Goal: Transaction & Acquisition: Download file/media

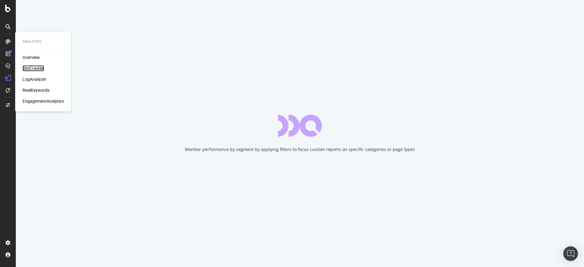
click at [35, 69] on div "SiteCrawler" at bounding box center [34, 68] width 22 height 6
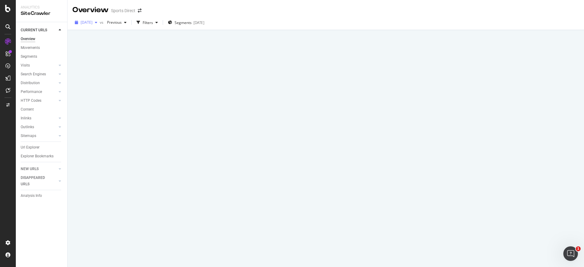
click at [100, 23] on div "button" at bounding box center [95, 23] width 7 height 4
click at [256, 78] on div at bounding box center [326, 148] width 517 height 237
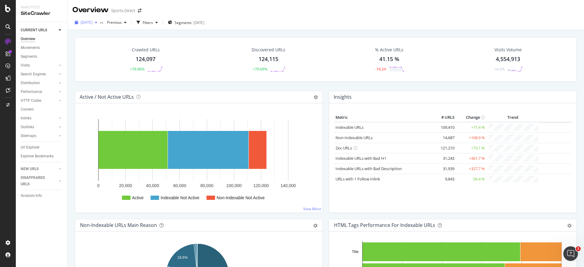
click at [97, 23] on icon "button" at bounding box center [96, 23] width 2 height 4
drag, startPoint x: 35, startPoint y: 147, endPoint x: 141, endPoint y: 87, distance: 122.2
click at [35, 147] on div "Url Explorer" at bounding box center [30, 147] width 19 height 6
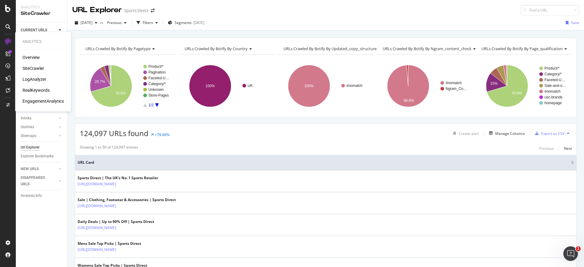
click at [31, 89] on div "RealKeywords" at bounding box center [36, 90] width 27 height 6
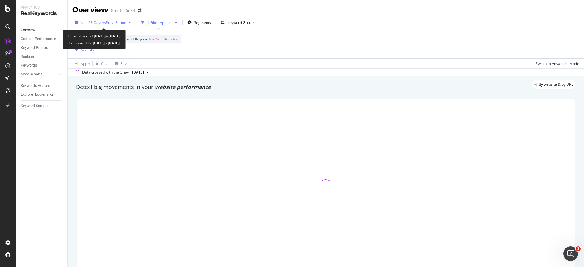
click at [130, 23] on icon "button" at bounding box center [130, 23] width 2 height 4
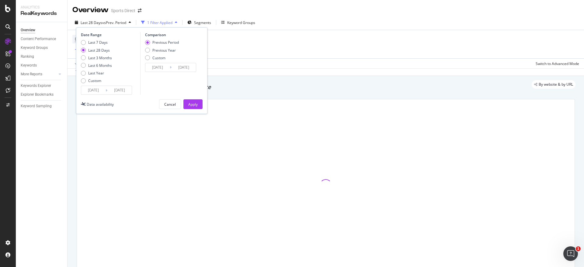
click at [39, 147] on div "Overview Content Performance Keyword Groups Ranking Keywords More Reports Count…" at bounding box center [41, 144] width 51 height 245
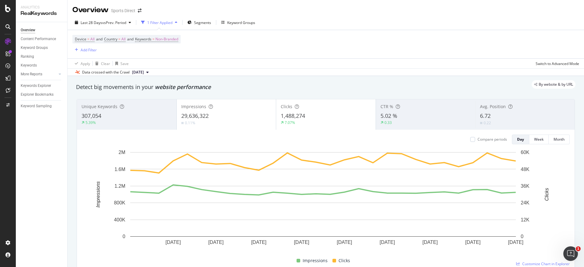
click at [245, 53] on div "Device = All and Country = All and Keywords = Non-Branded Add Filter" at bounding box center [325, 44] width 507 height 28
click at [33, 84] on div "Keywords Explorer" at bounding box center [36, 86] width 30 height 6
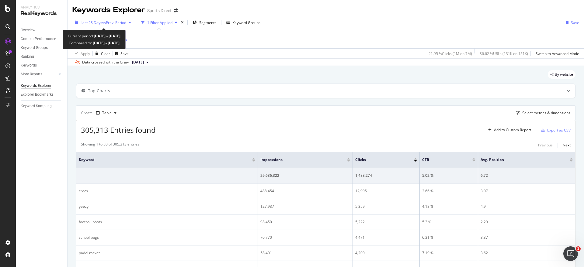
click at [117, 22] on span "vs Prev. Period" at bounding box center [114, 22] width 24 height 5
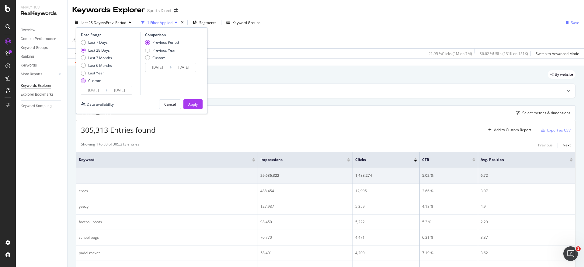
click at [84, 82] on div "Custom" at bounding box center [83, 80] width 5 height 5
click at [462, 129] on div "305,313 Entries found Add to Custom Report Export as CSV" at bounding box center [325, 127] width 499 height 15
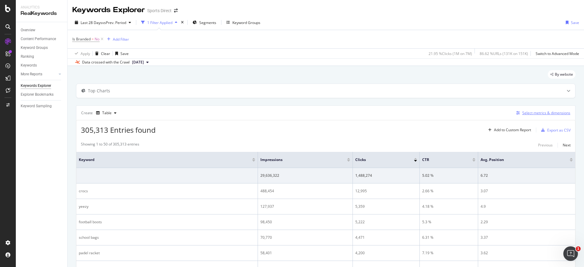
click at [526, 112] on div "Select metrics & dimensions" at bounding box center [546, 112] width 48 height 5
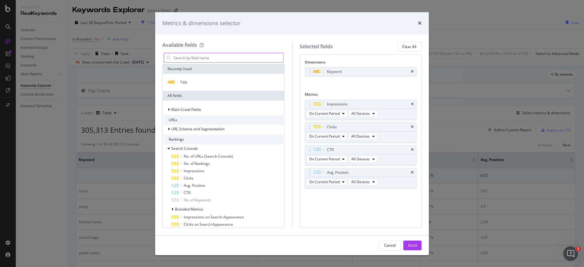
click at [190, 57] on input "modal" at bounding box center [228, 57] width 110 height 9
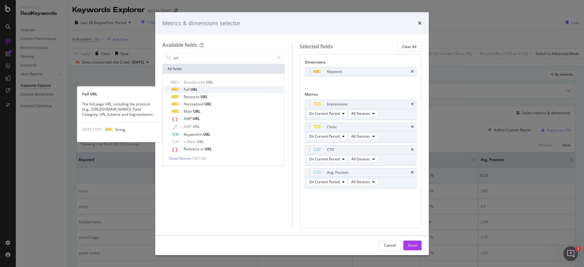
type input "url"
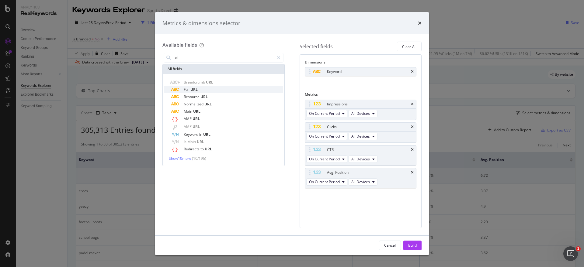
click at [196, 92] on span "URL" at bounding box center [193, 89] width 7 height 5
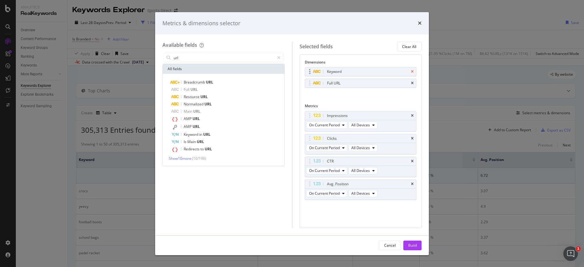
click at [413, 70] on icon "times" at bounding box center [412, 72] width 3 height 4
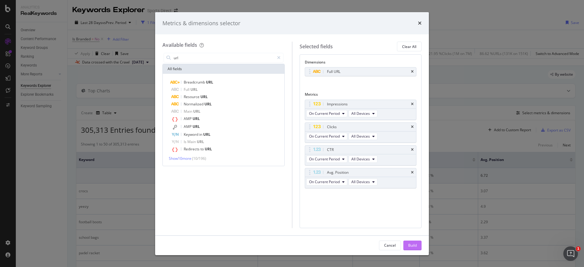
click at [412, 245] on div "Build" at bounding box center [412, 245] width 9 height 5
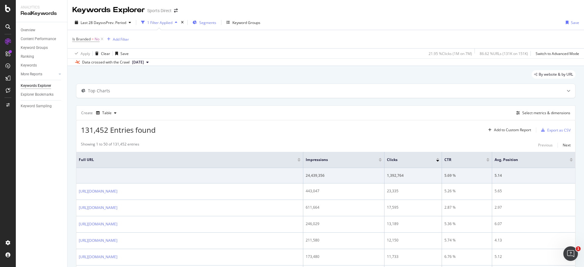
click at [215, 24] on span "Segments" at bounding box center [207, 22] width 17 height 5
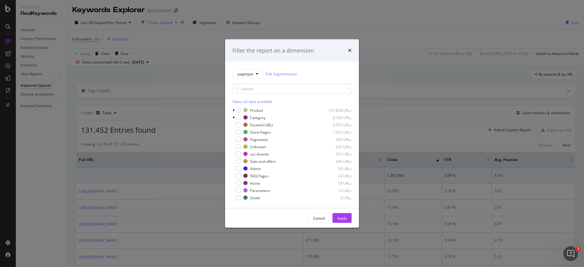
click at [243, 100] on div "Select all data available" at bounding box center [291, 101] width 119 height 5
click at [238, 109] on icon "modal" at bounding box center [238, 110] width 3 height 3
click at [345, 220] on div "Apply" at bounding box center [341, 218] width 9 height 5
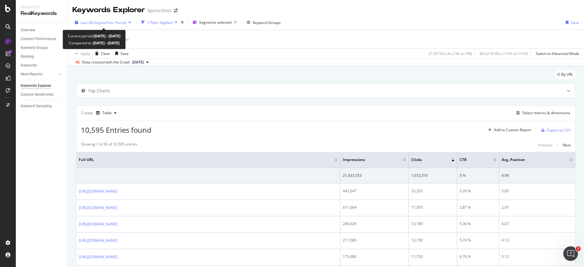
click at [98, 23] on span "Last 28 Days" at bounding box center [92, 22] width 22 height 5
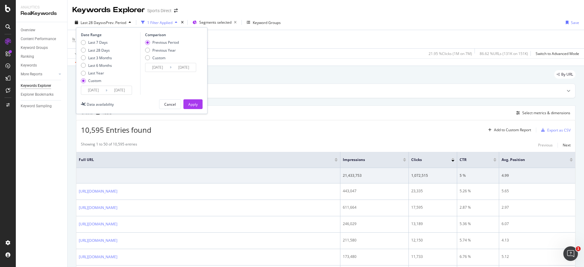
click at [102, 89] on input "2025/07/16" at bounding box center [93, 90] width 24 height 9
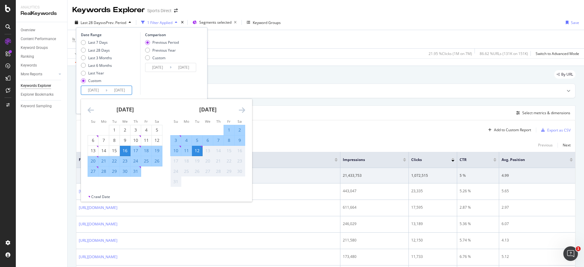
click at [91, 110] on icon "Move backward to switch to the previous month." at bounding box center [91, 109] width 6 height 7
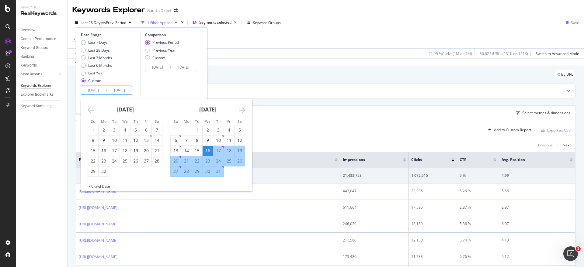
click at [91, 110] on icon "Move backward to switch to the previous month." at bounding box center [91, 109] width 6 height 7
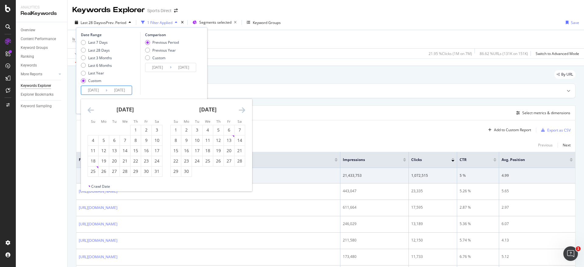
click at [91, 110] on icon "Move backward to switch to the previous month." at bounding box center [91, 109] width 6 height 7
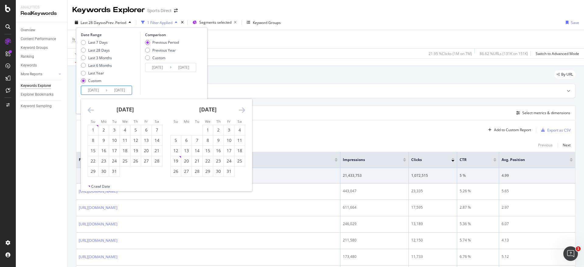
click at [91, 110] on icon "Move backward to switch to the previous month." at bounding box center [91, 109] width 6 height 7
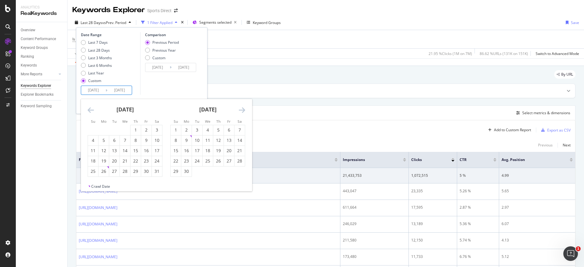
click at [91, 110] on icon "Move backward to switch to the previous month." at bounding box center [91, 109] width 6 height 7
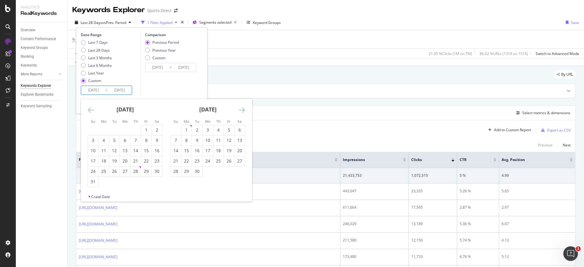
click at [91, 110] on icon "Move backward to switch to the previous month." at bounding box center [91, 109] width 6 height 7
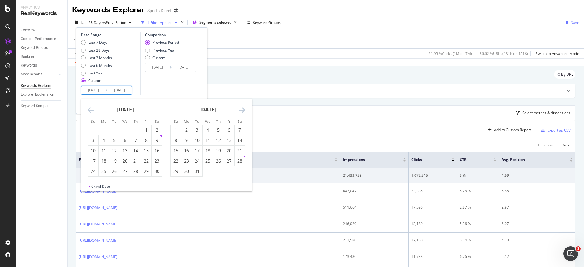
click at [91, 110] on icon "Move backward to switch to the previous month." at bounding box center [91, 109] width 6 height 7
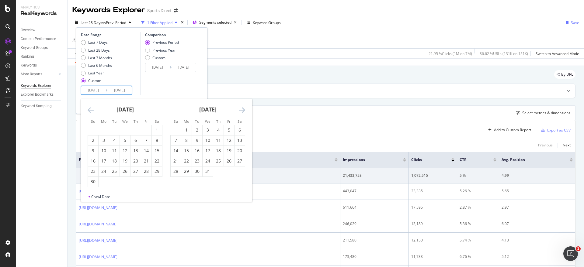
click at [91, 110] on icon "Move backward to switch to the previous month." at bounding box center [91, 109] width 6 height 7
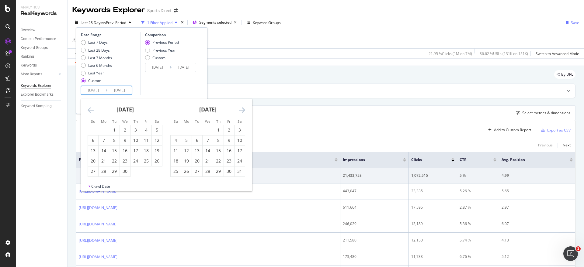
click at [91, 110] on icon "Move backward to switch to the previous month." at bounding box center [91, 109] width 6 height 7
click at [90, 110] on icon "Move backward to switch to the previous month." at bounding box center [91, 109] width 6 height 7
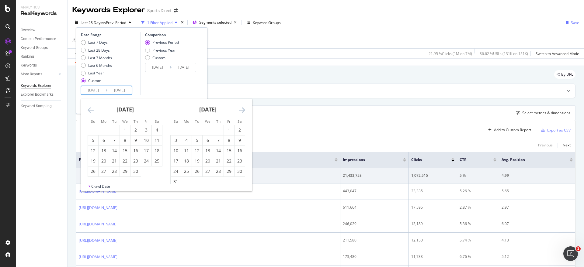
click at [90, 110] on icon "Move backward to switch to the previous month." at bounding box center [91, 109] width 6 height 7
click at [89, 110] on icon "Move backward to switch to the previous month." at bounding box center [91, 109] width 6 height 7
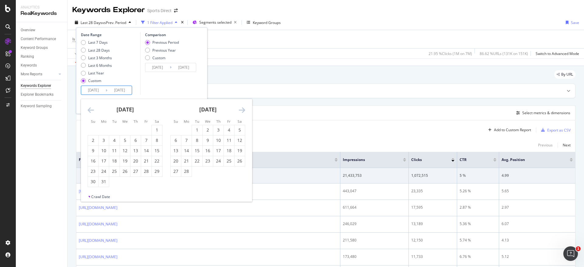
click at [89, 110] on icon "Move backward to switch to the previous month." at bounding box center [91, 109] width 6 height 7
click at [124, 128] on div "1" at bounding box center [125, 130] width 10 height 6
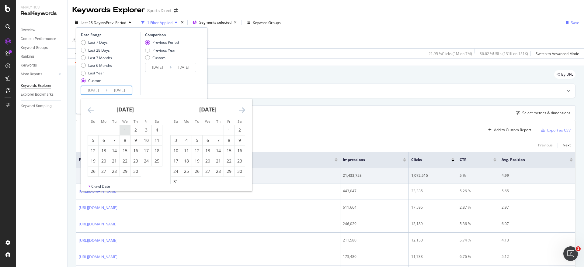
type input "2021/09/01"
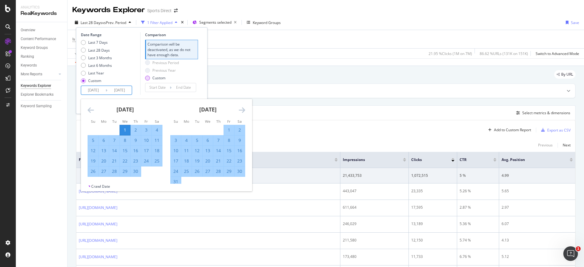
click at [147, 78] on div "Custom" at bounding box center [147, 78] width 5 height 5
type input "2021/08/15"
type input "2021/08/31"
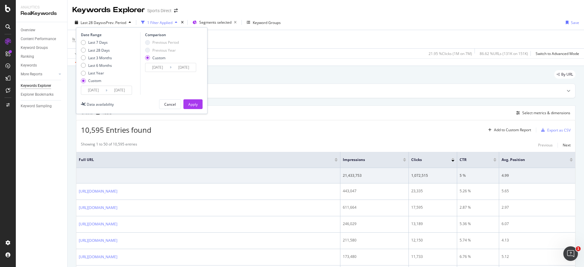
click at [172, 68] on input "2021/08/31" at bounding box center [184, 67] width 24 height 9
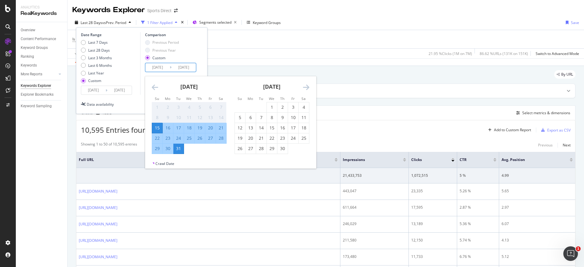
click at [316, 86] on div "Su Mo Tu We Th Fr Sa Su Mo Tu We Th Fr Sa July 2021 1 2 3 4 5 6 7 8 9 10 11 12 …" at bounding box center [230, 122] width 171 height 92
click at [311, 87] on div "September 2021 1 2 3 4 5 6 7 8 9 10 11 12 13 14 15 16 17 18 19 20 21 22 23 24 2…" at bounding box center [272, 115] width 83 height 78
click at [361, 126] on div "10,595 Entries found Add to Custom Report Export as CSV" at bounding box center [325, 127] width 499 height 15
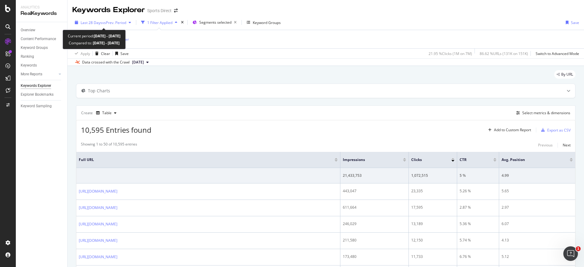
click at [123, 21] on span "vs Prev. Period" at bounding box center [114, 22] width 24 height 5
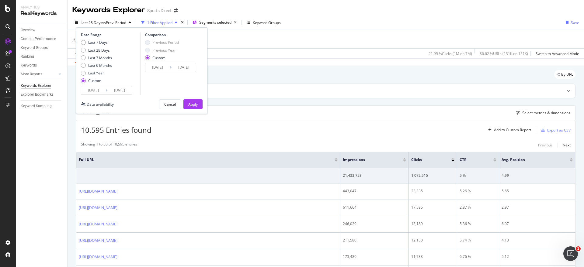
click at [169, 69] on input "2021/08/15" at bounding box center [157, 67] width 24 height 9
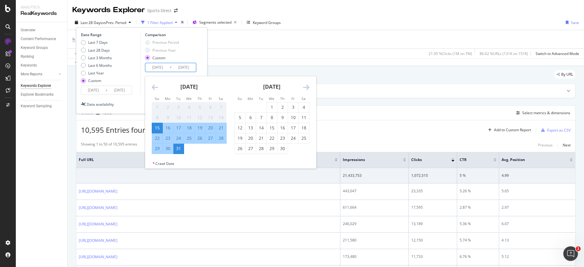
click at [309, 87] on icon "Move forward to switch to the next month." at bounding box center [306, 87] width 6 height 7
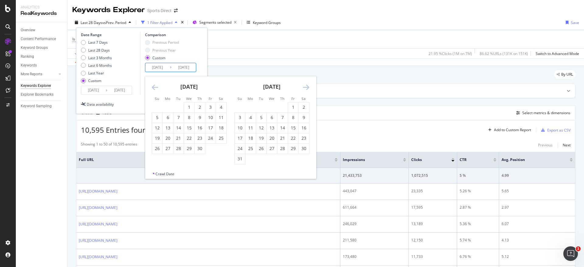
click at [308, 86] on icon "Move forward to switch to the next month." at bounding box center [306, 87] width 6 height 7
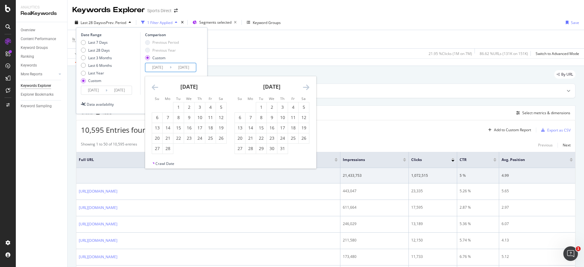
click at [308, 86] on icon "Move forward to switch to the next month." at bounding box center [306, 87] width 6 height 7
click at [307, 86] on icon "Move forward to switch to the next month." at bounding box center [306, 87] width 6 height 7
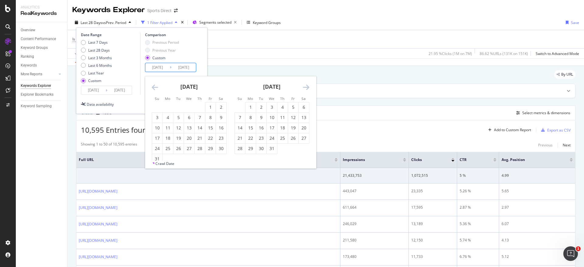
click at [307, 86] on icon "Move forward to switch to the next month." at bounding box center [306, 87] width 6 height 7
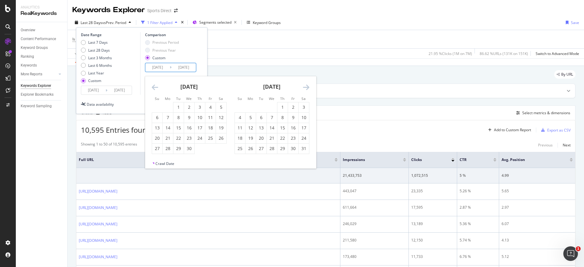
click at [307, 86] on icon "Move forward to switch to the next month." at bounding box center [306, 87] width 6 height 7
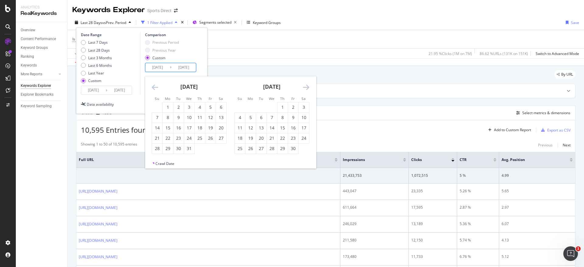
click at [308, 86] on icon "Move forward to switch to the next month." at bounding box center [306, 87] width 6 height 7
click at [301, 89] on div "July 2023 1 2 3 4 5 6 7 8 9 10 11 12 13 14 15 16 17 18 19 20 21 22 23 24 25 26 …" at bounding box center [230, 118] width 171 height 85
click at [301, 89] on div "September 2023" at bounding box center [272, 89] width 75 height 26
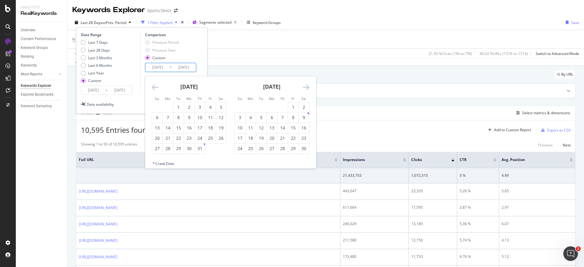
click at [306, 88] on icon "Move forward to switch to the next month." at bounding box center [306, 87] width 6 height 7
click at [307, 88] on icon "Move forward to switch to the next month." at bounding box center [306, 87] width 6 height 7
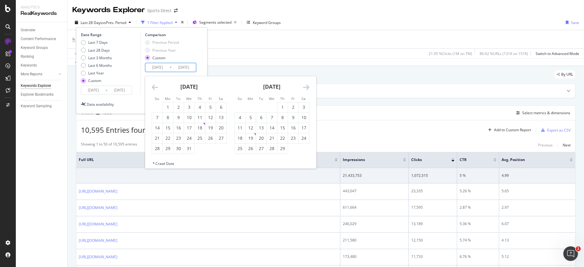
click at [307, 88] on icon "Move forward to switch to the next month." at bounding box center [306, 87] width 6 height 7
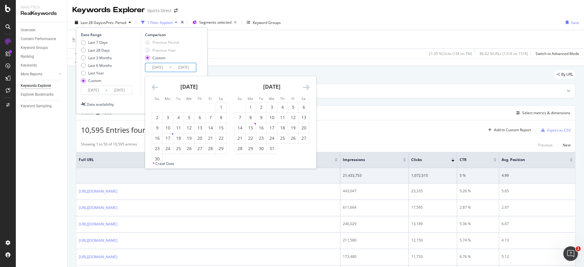
click at [307, 88] on icon "Move forward to switch to the next month." at bounding box center [306, 87] width 6 height 7
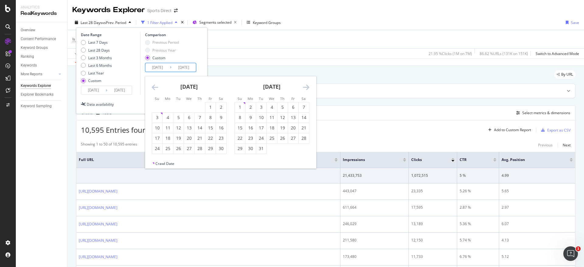
click at [307, 88] on icon "Move forward to switch to the next month." at bounding box center [306, 87] width 6 height 7
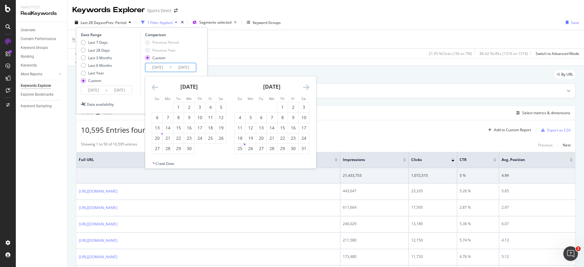
click at [307, 88] on icon "Move forward to switch to the next month." at bounding box center [306, 87] width 6 height 7
click at [294, 104] on div "1" at bounding box center [293, 107] width 10 height 6
type input "2025/08/01"
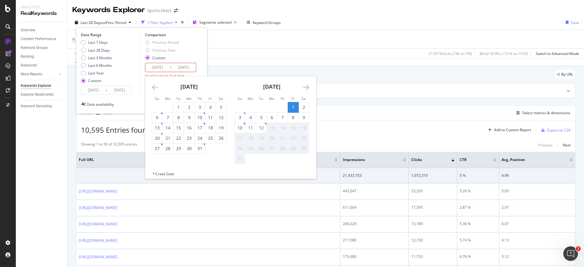
click at [374, 120] on div "Create Table Select metrics & dimensions" at bounding box center [326, 113] width 500 height 15
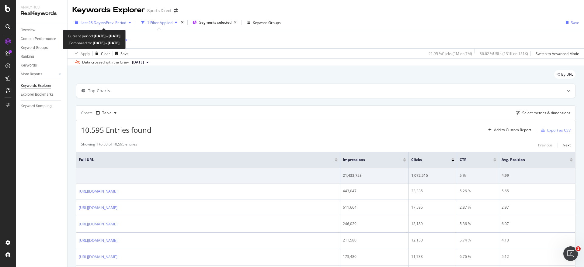
click at [111, 23] on span "vs Prev. Period" at bounding box center [114, 22] width 24 height 5
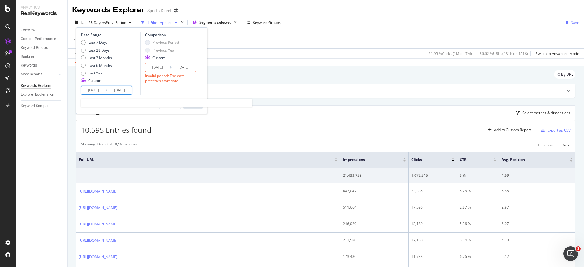
click at [96, 91] on input "2021/09/01" at bounding box center [93, 90] width 24 height 9
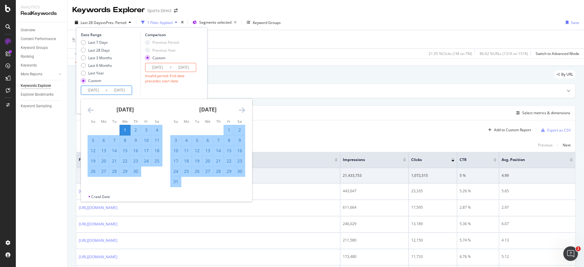
click at [91, 90] on input "2021/09/01" at bounding box center [93, 90] width 24 height 9
click at [122, 128] on div "1" at bounding box center [125, 130] width 10 height 6
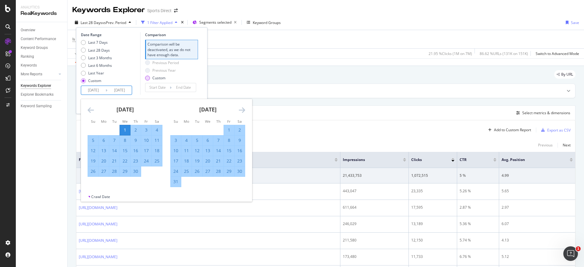
click at [148, 78] on div "Custom" at bounding box center [147, 78] width 5 height 5
type input "2021/08/15"
type input "2021/08/31"
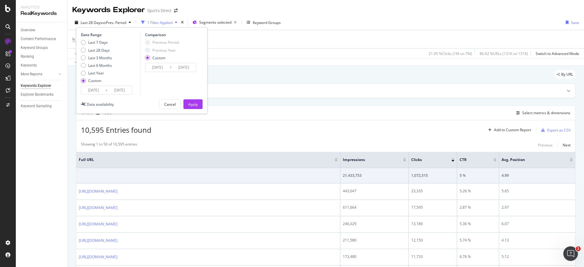
click at [162, 67] on input "2021/08/15" at bounding box center [157, 67] width 24 height 9
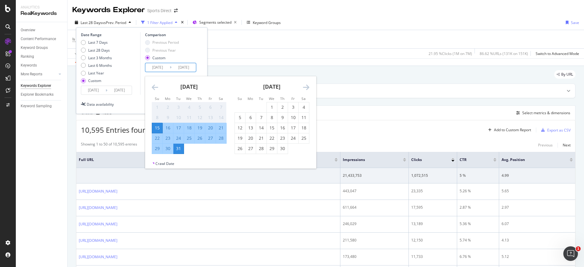
click at [307, 87] on icon "Move forward to switch to the next month." at bounding box center [306, 87] width 6 height 7
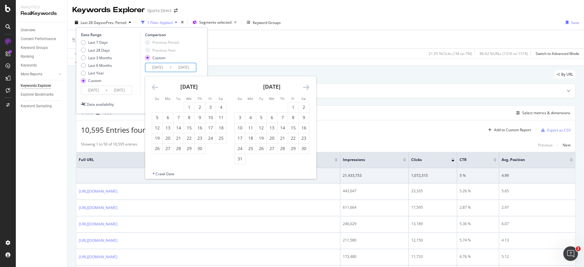
click at [307, 87] on icon "Move forward to switch to the next month." at bounding box center [306, 87] width 6 height 7
click at [308, 87] on icon "Move forward to switch to the next month." at bounding box center [306, 87] width 6 height 7
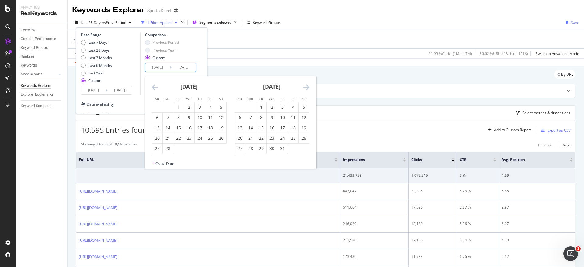
click at [308, 86] on icon "Move forward to switch to the next month." at bounding box center [306, 87] width 6 height 7
click at [307, 86] on icon "Move forward to switch to the next month." at bounding box center [306, 87] width 6 height 7
click at [308, 86] on icon "Move forward to switch to the next month." at bounding box center [306, 87] width 6 height 7
click at [309, 87] on icon "Move forward to switch to the next month." at bounding box center [306, 87] width 6 height 7
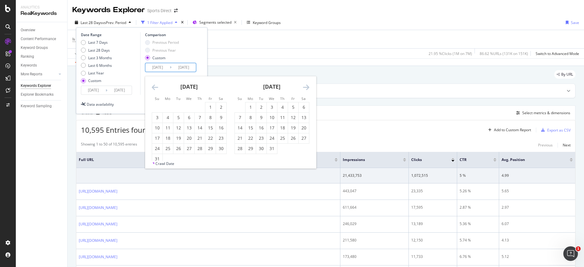
click at [309, 87] on icon "Move forward to switch to the next month." at bounding box center [306, 87] width 6 height 7
click at [304, 88] on icon "Move forward to switch to the next month." at bounding box center [306, 87] width 6 height 7
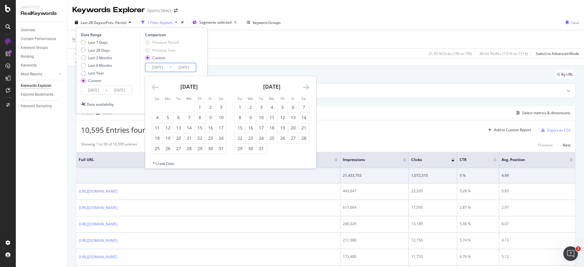
click at [304, 87] on icon "Move forward to switch to the next month." at bounding box center [306, 87] width 6 height 7
click at [306, 87] on icon "Move forward to switch to the next month." at bounding box center [306, 87] width 6 height 7
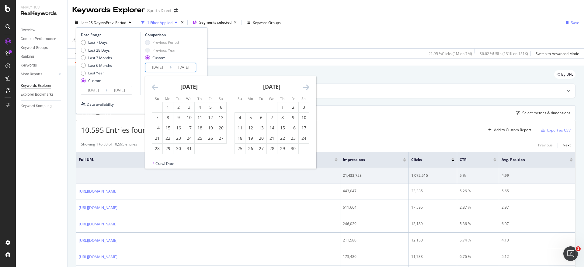
click at [306, 87] on icon "Move forward to switch to the next month." at bounding box center [306, 87] width 6 height 7
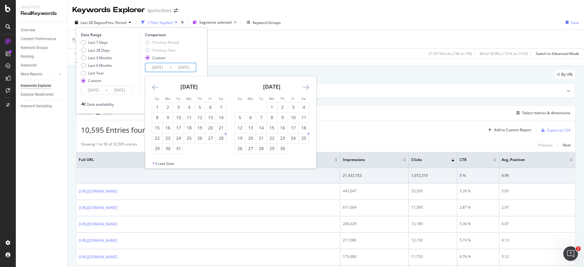
click at [306, 87] on icon "Move forward to switch to the next month." at bounding box center [306, 87] width 6 height 7
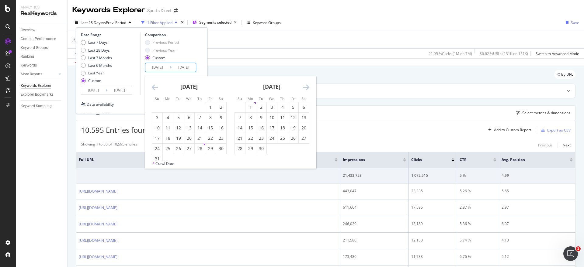
click at [306, 87] on icon "Move forward to switch to the next month." at bounding box center [306, 87] width 6 height 7
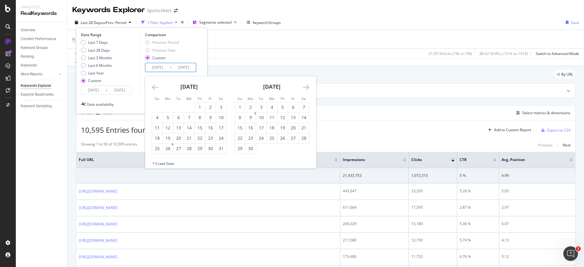
click at [306, 87] on icon "Move forward to switch to the next month." at bounding box center [306, 87] width 6 height 7
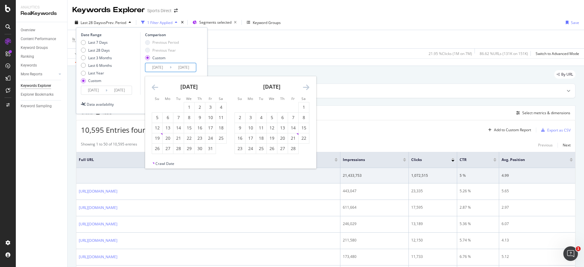
click at [306, 87] on icon "Move forward to switch to the next month." at bounding box center [306, 87] width 6 height 7
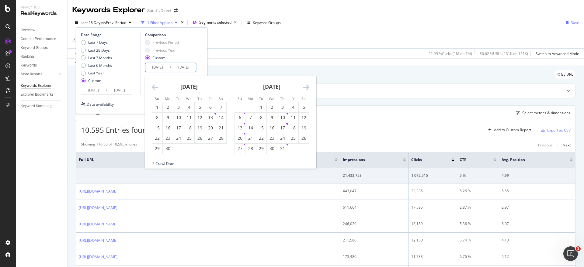
click at [306, 87] on icon "Move forward to switch to the next month." at bounding box center [306, 87] width 6 height 7
click at [293, 106] on div "1" at bounding box center [293, 107] width 10 height 6
type input "2025/08/01"
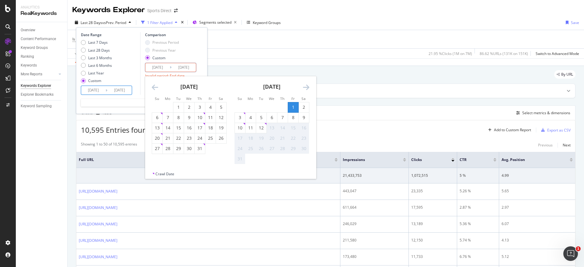
click at [120, 89] on input "2025/08/12" at bounding box center [119, 90] width 24 height 9
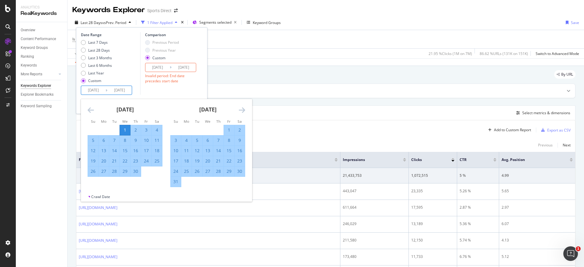
click at [244, 111] on icon "Move forward to switch to the next month." at bounding box center [242, 109] width 6 height 7
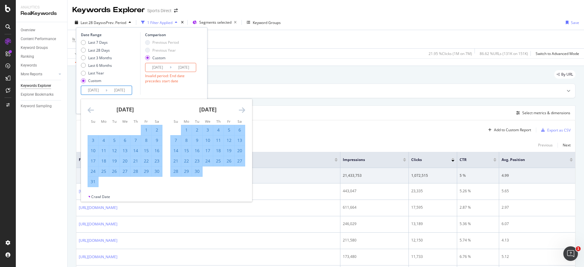
click at [244, 111] on icon "Move forward to switch to the next month." at bounding box center [242, 109] width 6 height 7
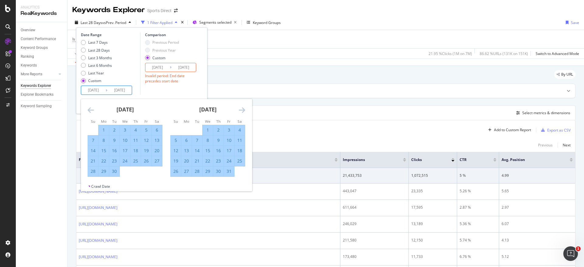
click at [244, 111] on icon "Move forward to switch to the next month." at bounding box center [242, 109] width 6 height 7
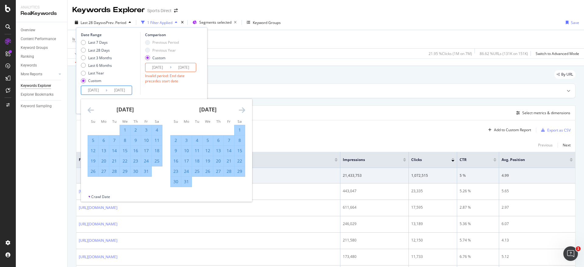
click at [244, 111] on icon "Move forward to switch to the next month." at bounding box center [242, 109] width 6 height 7
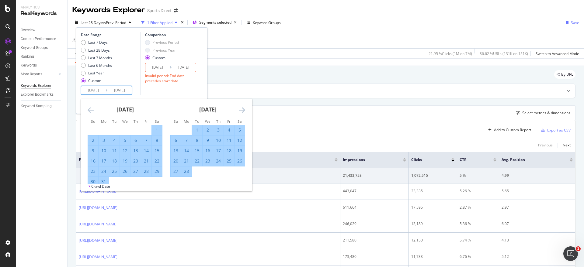
click at [244, 111] on icon "Move forward to switch to the next month." at bounding box center [242, 109] width 6 height 7
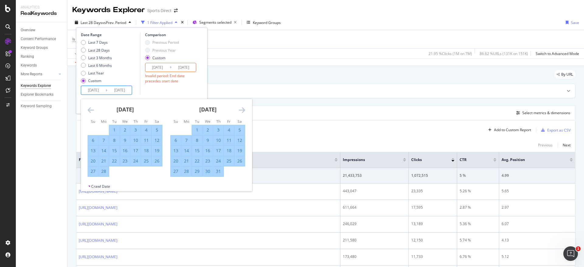
click at [244, 111] on icon "Move forward to switch to the next month." at bounding box center [242, 109] width 6 height 7
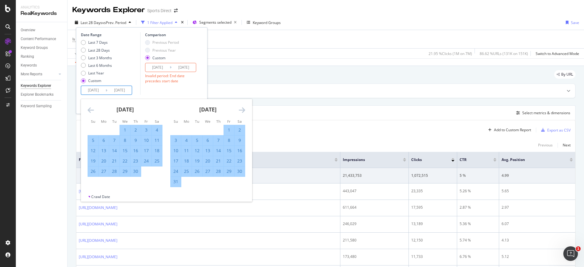
click at [244, 111] on icon "Move forward to switch to the next month." at bounding box center [242, 109] width 6 height 7
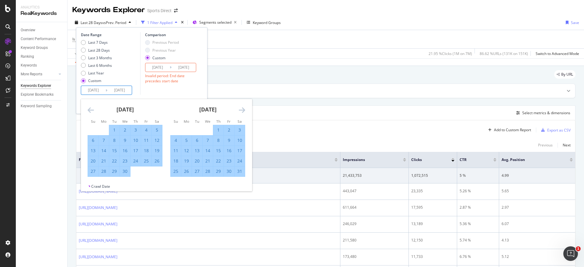
click at [244, 111] on icon "Move forward to switch to the next month." at bounding box center [242, 109] width 6 height 7
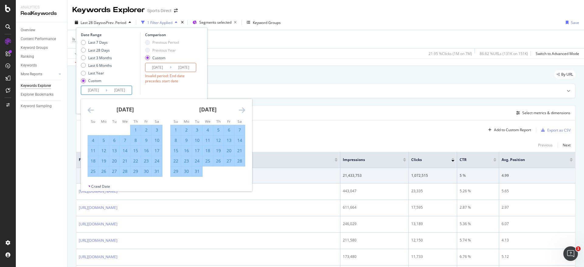
click at [244, 111] on icon "Move forward to switch to the next month." at bounding box center [242, 109] width 6 height 7
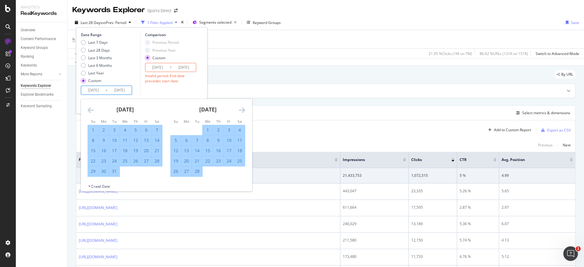
click at [244, 111] on icon "Move forward to switch to the next month." at bounding box center [242, 109] width 6 height 7
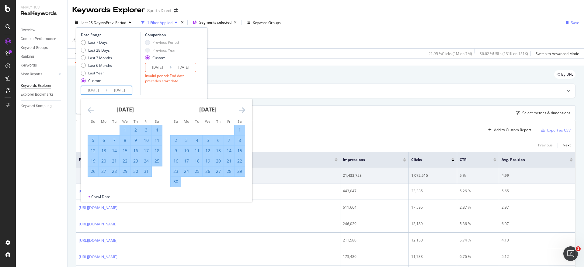
click at [244, 111] on icon "Move forward to switch to the next month." at bounding box center [242, 109] width 6 height 7
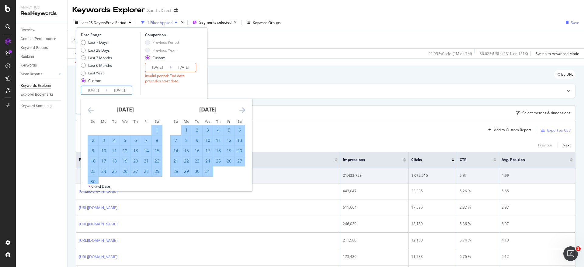
click at [244, 111] on icon "Move forward to switch to the next month." at bounding box center [242, 109] width 6 height 7
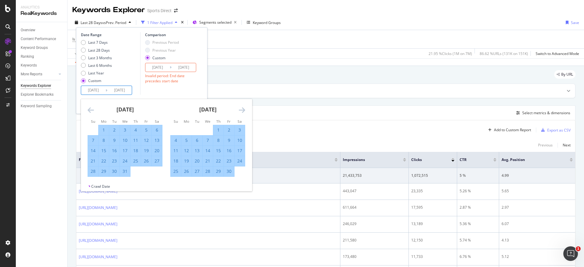
click at [244, 111] on icon "Move forward to switch to the next month." at bounding box center [242, 109] width 6 height 7
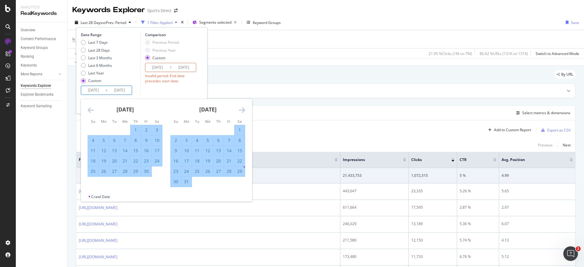
click at [244, 111] on icon "Move forward to switch to the next month." at bounding box center [242, 109] width 6 height 7
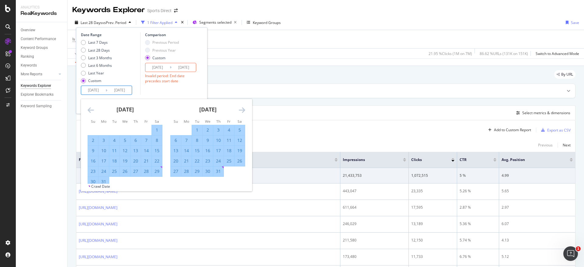
click at [244, 111] on icon "Move forward to switch to the next month." at bounding box center [242, 109] width 6 height 7
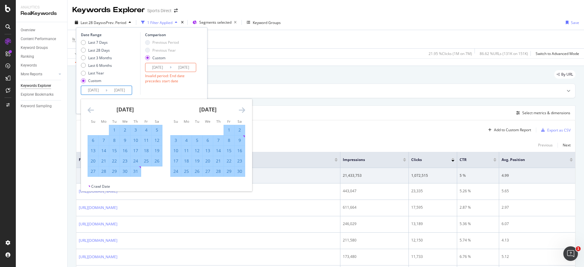
click at [244, 111] on icon "Move forward to switch to the next month." at bounding box center [242, 109] width 6 height 7
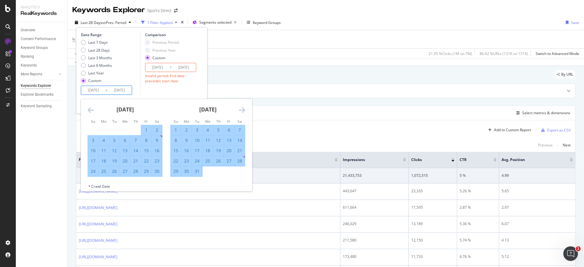
click at [244, 111] on icon "Move forward to switch to the next month." at bounding box center [242, 109] width 6 height 7
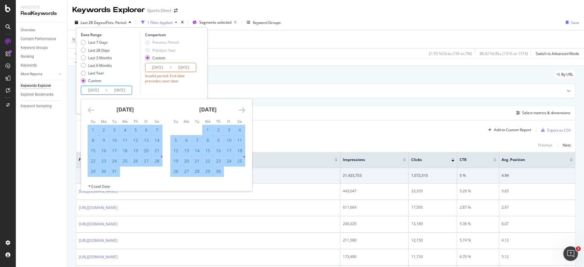
click at [244, 111] on icon "Move forward to switch to the next month." at bounding box center [242, 109] width 6 height 7
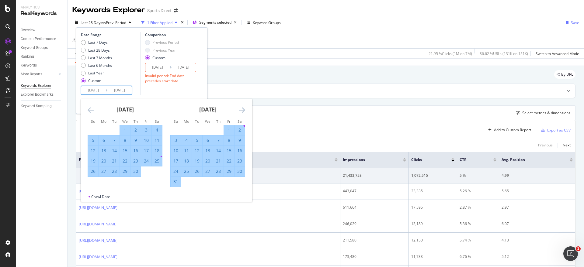
click at [244, 111] on icon "Move forward to switch to the next month." at bounding box center [242, 109] width 6 height 7
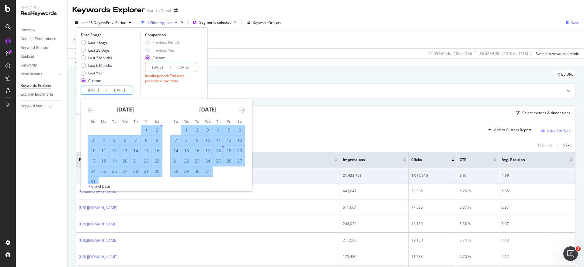
click at [244, 111] on icon "Move forward to switch to the next month." at bounding box center [242, 109] width 6 height 7
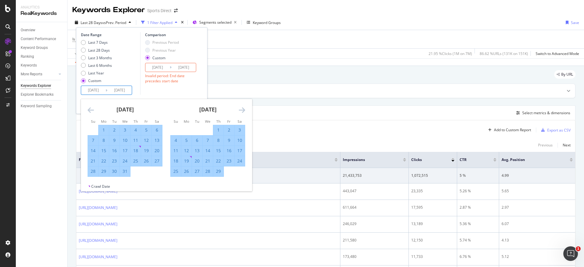
click at [244, 111] on icon "Move forward to switch to the next month." at bounding box center [242, 109] width 6 height 7
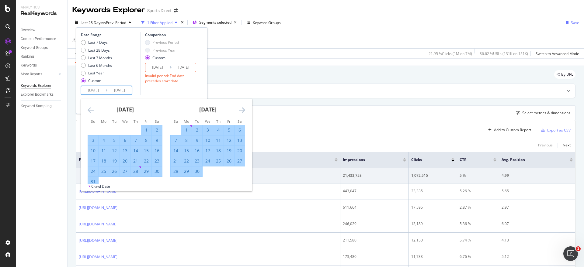
click at [244, 111] on icon "Move forward to switch to the next month." at bounding box center [242, 109] width 6 height 7
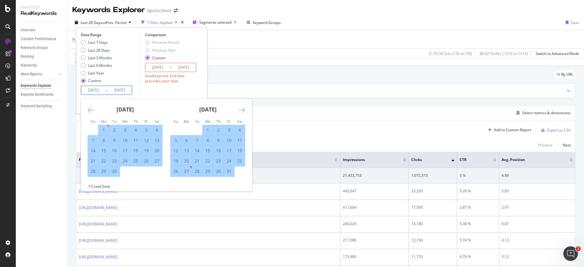
click at [244, 111] on icon "Move forward to switch to the next month." at bounding box center [242, 109] width 6 height 7
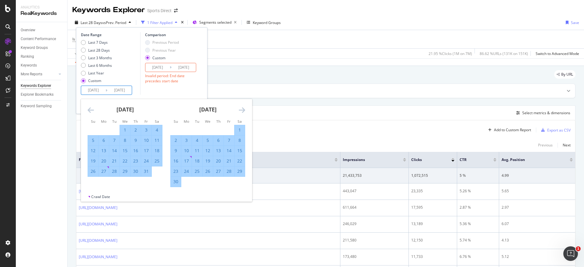
click at [244, 111] on icon "Move forward to switch to the next month." at bounding box center [242, 109] width 6 height 7
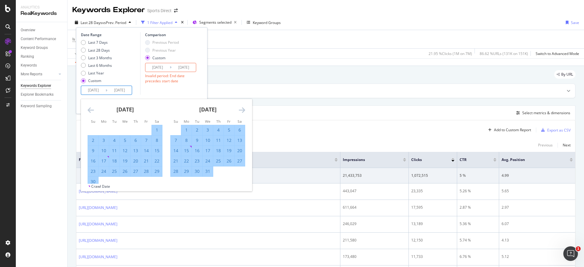
click at [244, 111] on icon "Move forward to switch to the next month." at bounding box center [242, 109] width 6 height 7
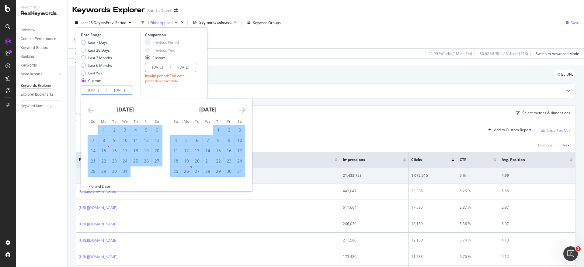
click at [244, 111] on icon "Move forward to switch to the next month." at bounding box center [242, 109] width 6 height 7
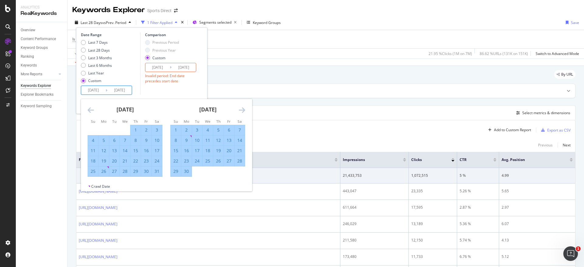
click at [244, 111] on icon "Move forward to switch to the next month." at bounding box center [242, 109] width 6 height 7
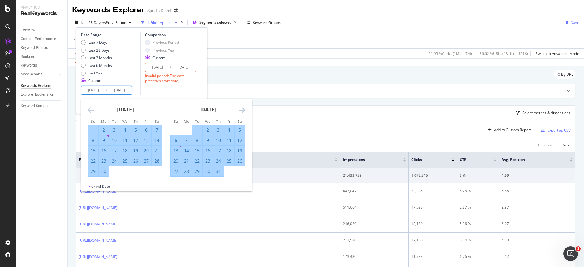
click at [244, 111] on icon "Move forward to switch to the next month." at bounding box center [242, 109] width 6 height 7
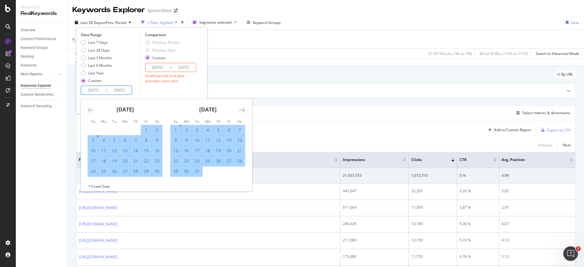
click at [244, 111] on icon "Move forward to switch to the next month." at bounding box center [242, 109] width 6 height 7
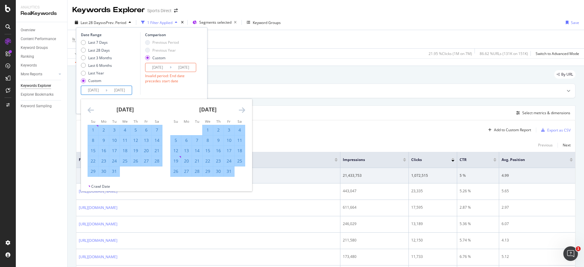
click at [244, 111] on icon "Move forward to switch to the next month." at bounding box center [242, 109] width 6 height 7
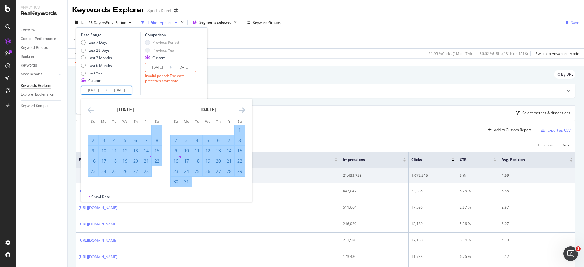
click at [244, 111] on icon "Move forward to switch to the next month." at bounding box center [242, 109] width 6 height 7
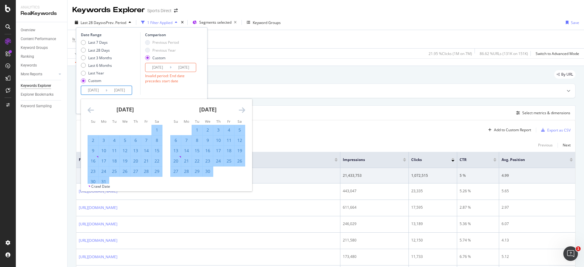
click at [244, 111] on icon "Move forward to switch to the next month." at bounding box center [242, 109] width 6 height 7
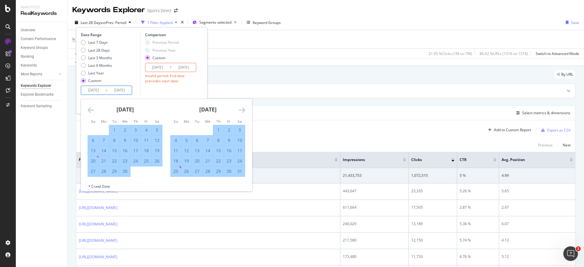
click at [244, 111] on icon "Move forward to switch to the next month." at bounding box center [242, 109] width 6 height 7
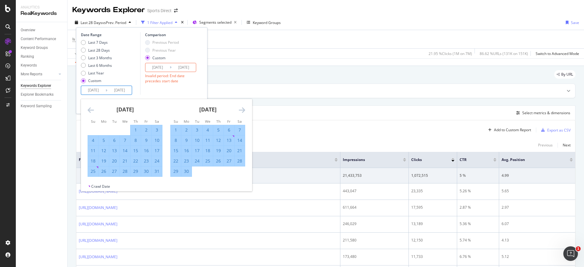
click at [244, 111] on icon "Move forward to switch to the next month." at bounding box center [242, 109] width 6 height 7
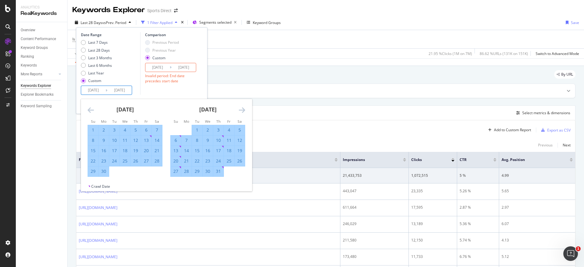
click at [244, 111] on icon "Move forward to switch to the next month." at bounding box center [242, 109] width 6 height 7
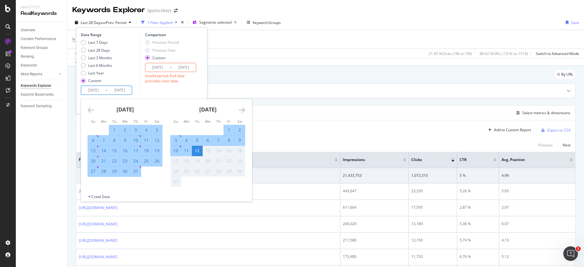
click at [229, 129] on div "1" at bounding box center [229, 130] width 10 height 6
type input "2025/08/01"
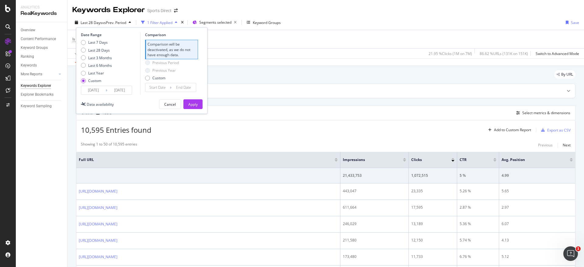
click at [245, 117] on div "Create Table Select metrics & dimensions" at bounding box center [326, 113] width 500 height 15
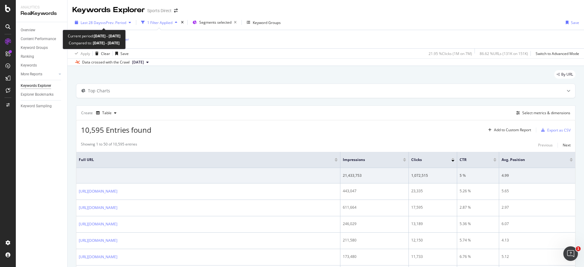
click at [97, 24] on span "Last 28 Days" at bounding box center [92, 22] width 22 height 5
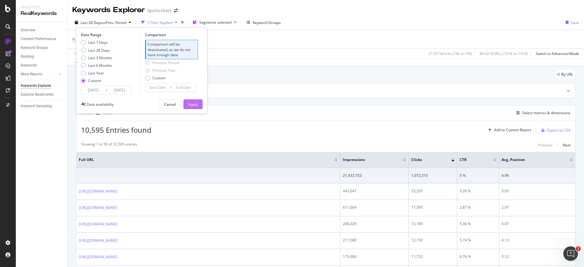
click at [190, 103] on div "Apply" at bounding box center [192, 104] width 9 height 5
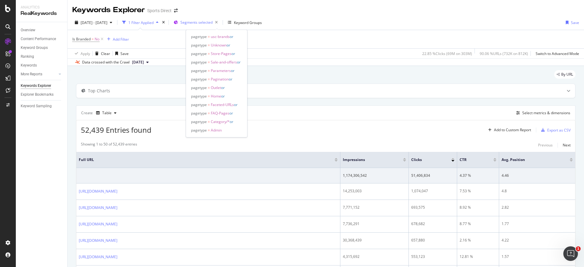
click at [213, 22] on span "Segments selected" at bounding box center [196, 22] width 32 height 5
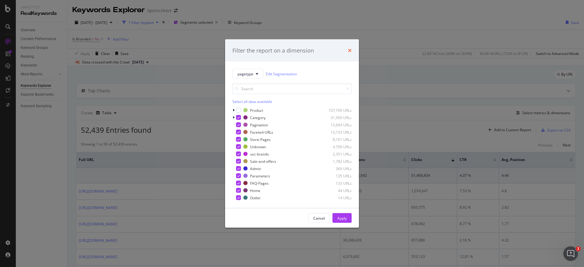
click at [350, 48] on icon "times" at bounding box center [350, 50] width 4 height 5
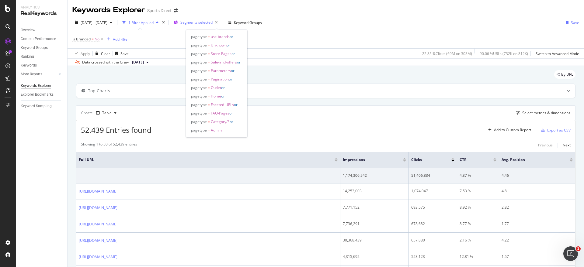
click at [213, 22] on span "Segments selected" at bounding box center [196, 22] width 32 height 5
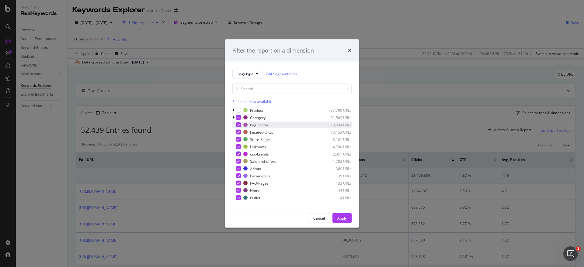
click at [238, 124] on icon "modal" at bounding box center [238, 125] width 3 height 3
click at [238, 138] on div "modal" at bounding box center [238, 139] width 5 height 5
click at [236, 168] on div "modal" at bounding box center [238, 168] width 5 height 5
click at [237, 175] on icon "modal" at bounding box center [238, 176] width 3 height 3
click at [238, 183] on icon "modal" at bounding box center [238, 183] width 3 height 3
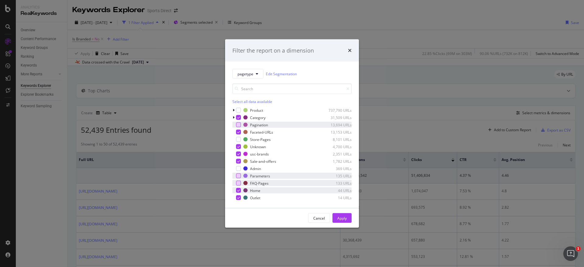
click at [237, 191] on div "modal" at bounding box center [238, 190] width 5 height 5
click at [238, 200] on div "modal" at bounding box center [238, 198] width 5 height 5
click at [343, 215] on div "Apply" at bounding box center [341, 218] width 9 height 9
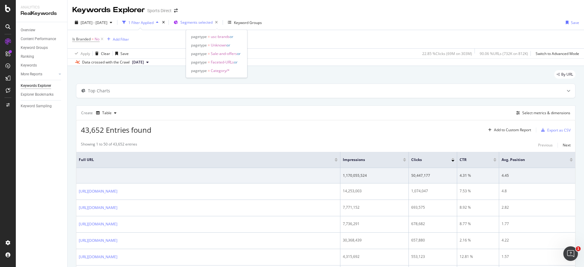
click at [213, 23] on span "Segments selected" at bounding box center [196, 22] width 32 height 5
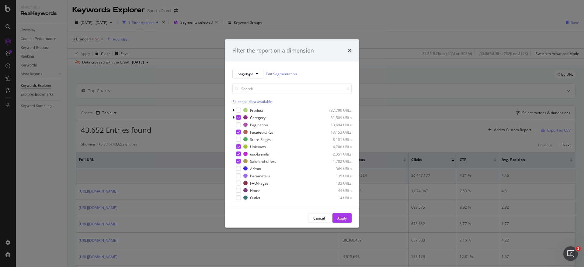
click at [387, 110] on div "Filter the report on a dimension pagetype Edit Segmentation Select all data ava…" at bounding box center [292, 133] width 584 height 267
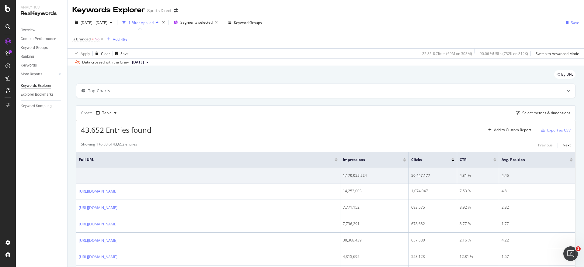
click at [554, 130] on div "Export as CSV" at bounding box center [558, 130] width 23 height 5
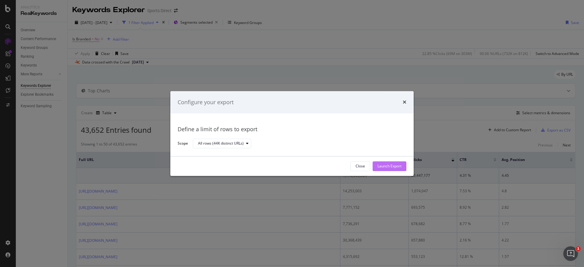
click at [385, 165] on div "Launch Export" at bounding box center [390, 166] width 24 height 5
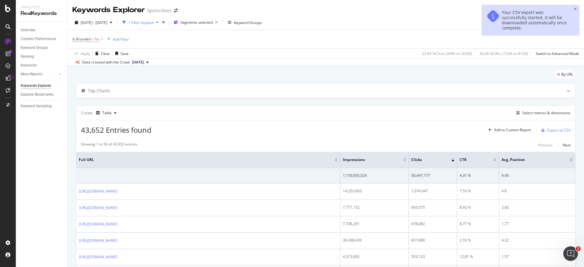
click at [577, 8] on div "Your CSV export was successfully started, it will be downloaded automatically o…" at bounding box center [530, 20] width 97 height 30
click at [34, 106] on div "DataExports" at bounding box center [35, 105] width 24 height 6
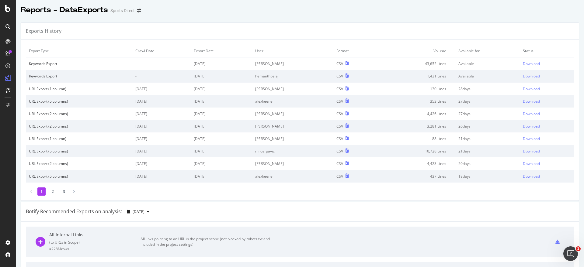
click at [395, 38] on div "Exports History" at bounding box center [300, 31] width 558 height 17
click at [524, 63] on div "Download" at bounding box center [531, 63] width 17 height 5
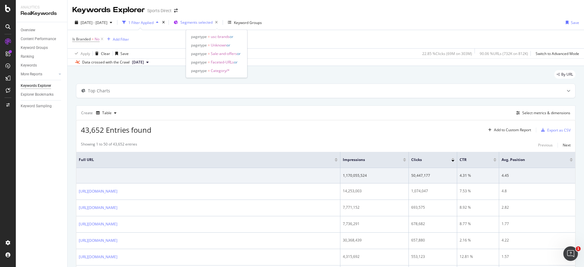
click at [211, 22] on span "Segments selected" at bounding box center [196, 22] width 32 height 5
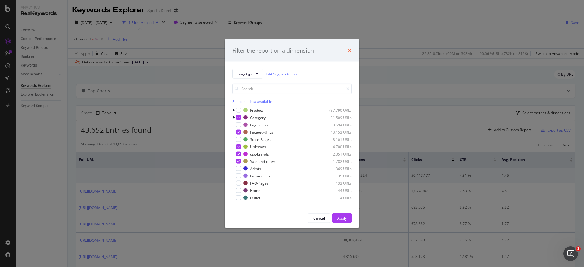
click at [351, 51] on icon "times" at bounding box center [350, 50] width 4 height 5
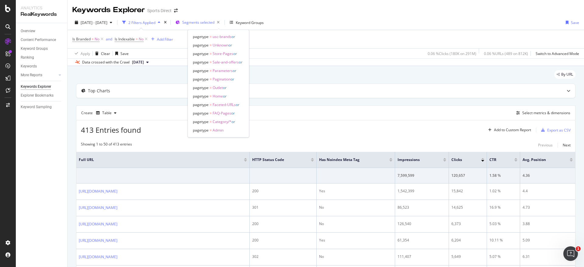
click at [214, 21] on span "Segments selected" at bounding box center [198, 22] width 32 height 5
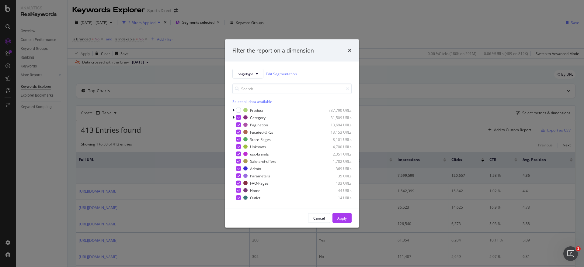
click at [197, 113] on div "Filter the report on a dimension pagetype Edit Segmentation Select all data ava…" at bounding box center [292, 133] width 584 height 267
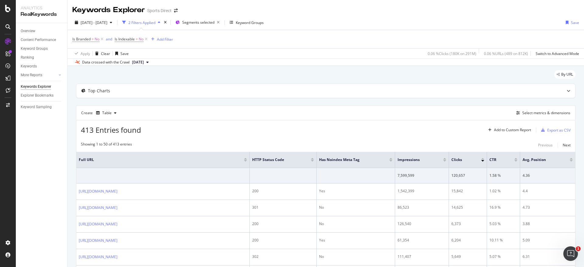
click at [155, 24] on div "2 Filters Applied" at bounding box center [141, 22] width 27 height 5
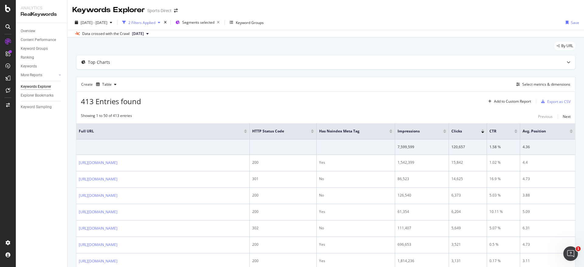
click at [155, 21] on div "2 Filters Applied" at bounding box center [141, 22] width 27 height 5
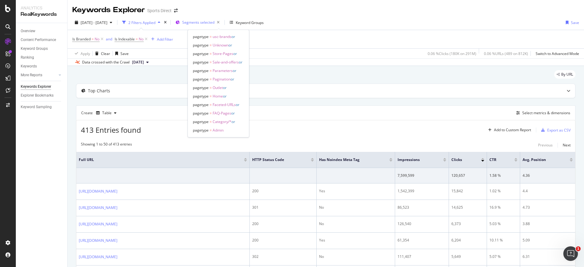
click at [214, 25] on span "Segments selected" at bounding box center [198, 22] width 32 height 5
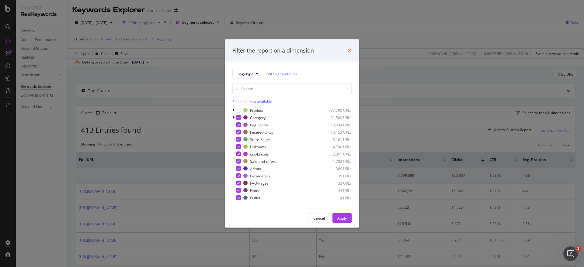
click at [350, 50] on icon "times" at bounding box center [350, 50] width 4 height 5
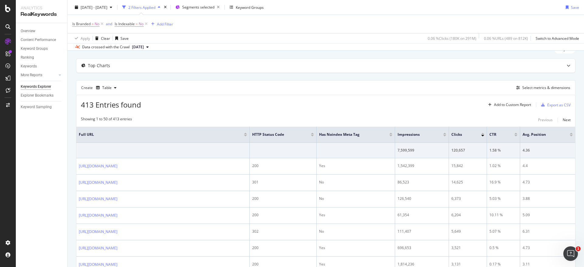
scroll to position [38, 0]
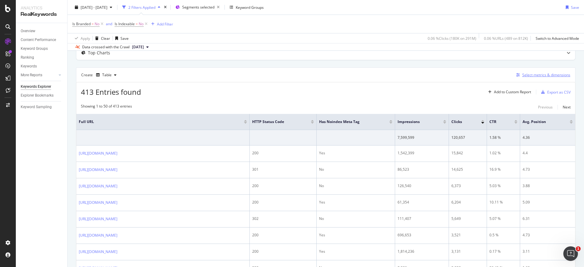
click at [534, 75] on div "Select metrics & dimensions" at bounding box center [546, 74] width 48 height 5
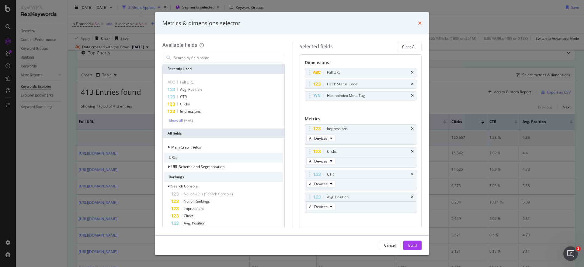
click at [419, 22] on icon "times" at bounding box center [420, 23] width 4 height 5
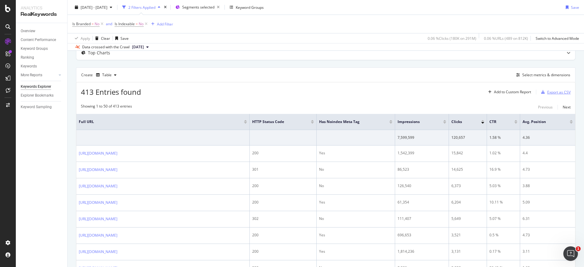
click at [554, 92] on div "Export as CSV" at bounding box center [558, 92] width 23 height 5
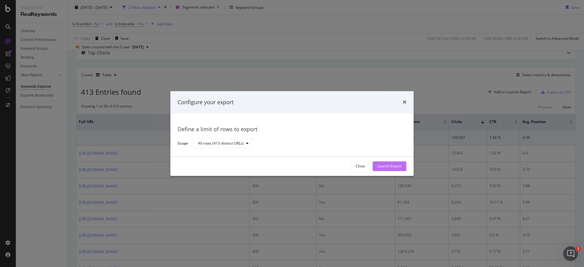
click at [386, 165] on div "Launch Export" at bounding box center [390, 166] width 24 height 5
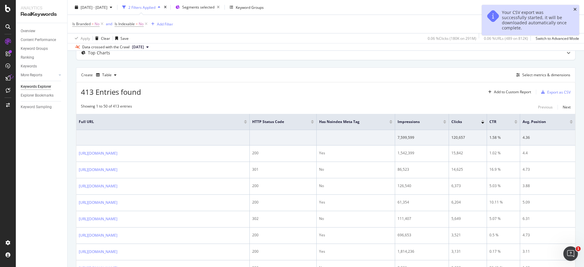
click at [576, 8] on icon "close toast" at bounding box center [574, 9] width 3 height 4
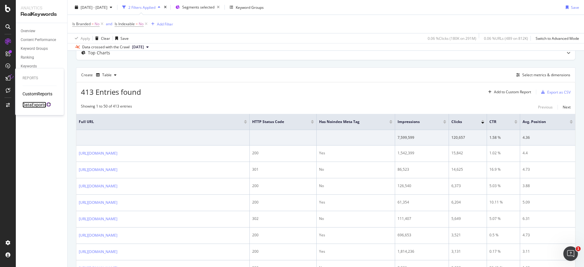
click at [37, 103] on div "DataExports" at bounding box center [35, 105] width 24 height 6
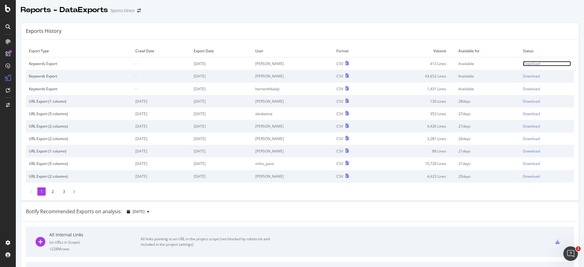
click at [523, 62] on div "Download" at bounding box center [531, 63] width 17 height 5
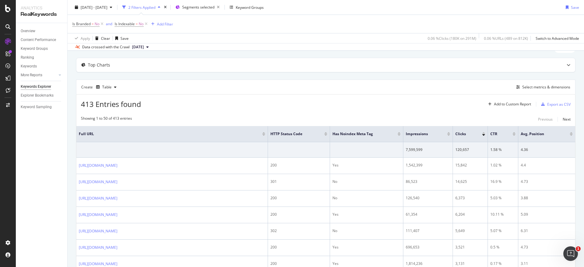
scroll to position [38, 0]
